Goal: Task Accomplishment & Management: Manage account settings

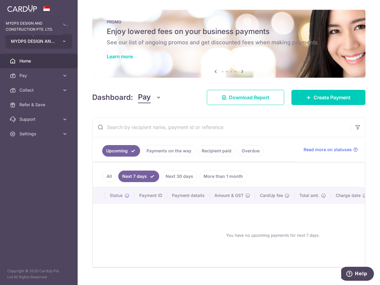
click at [54, 43] on span "MYDPS DESIGN AND CONSTRUCTION PTE. LTD." at bounding box center [33, 41] width 45 height 6
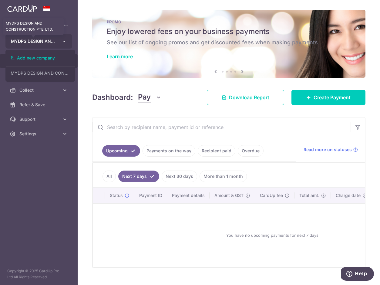
click at [54, 43] on span "MYDPS DESIGN AND CONSTRUCTION PTE. LTD." at bounding box center [33, 41] width 45 height 6
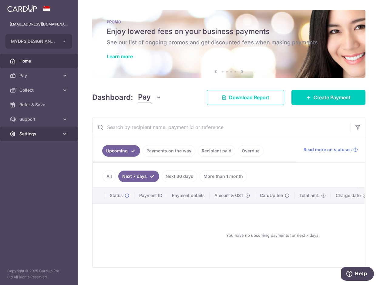
click at [41, 139] on link "Settings" at bounding box center [39, 133] width 78 height 15
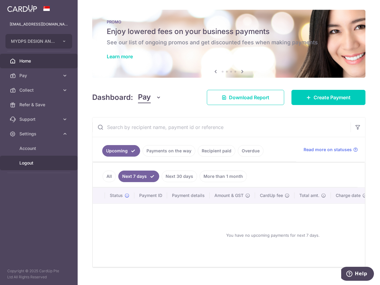
click at [35, 166] on link "Logout" at bounding box center [39, 162] width 78 height 15
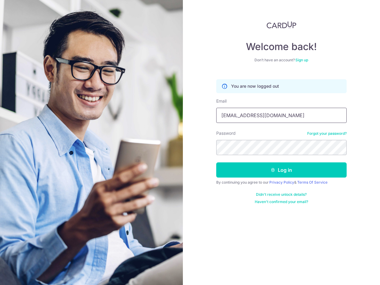
click at [257, 113] on input "[EMAIL_ADDRESS][DOMAIN_NAME]" at bounding box center [281, 115] width 130 height 15
type input "[EMAIL_ADDRESS][DOMAIN_NAME]"
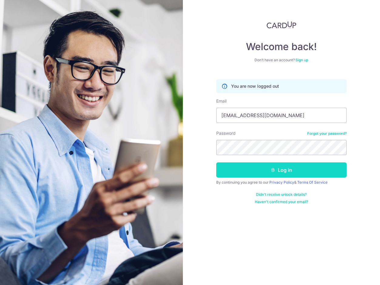
click at [270, 166] on button "Log in" at bounding box center [281, 169] width 130 height 15
click at [285, 169] on button "Log in" at bounding box center [281, 169] width 130 height 15
click at [284, 170] on button "Log in" at bounding box center [281, 169] width 130 height 15
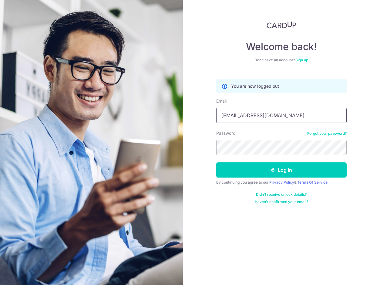
click at [290, 116] on input "[EMAIL_ADDRESS][DOMAIN_NAME]" at bounding box center [281, 115] width 130 height 15
